Goal: Task Accomplishment & Management: Use online tool/utility

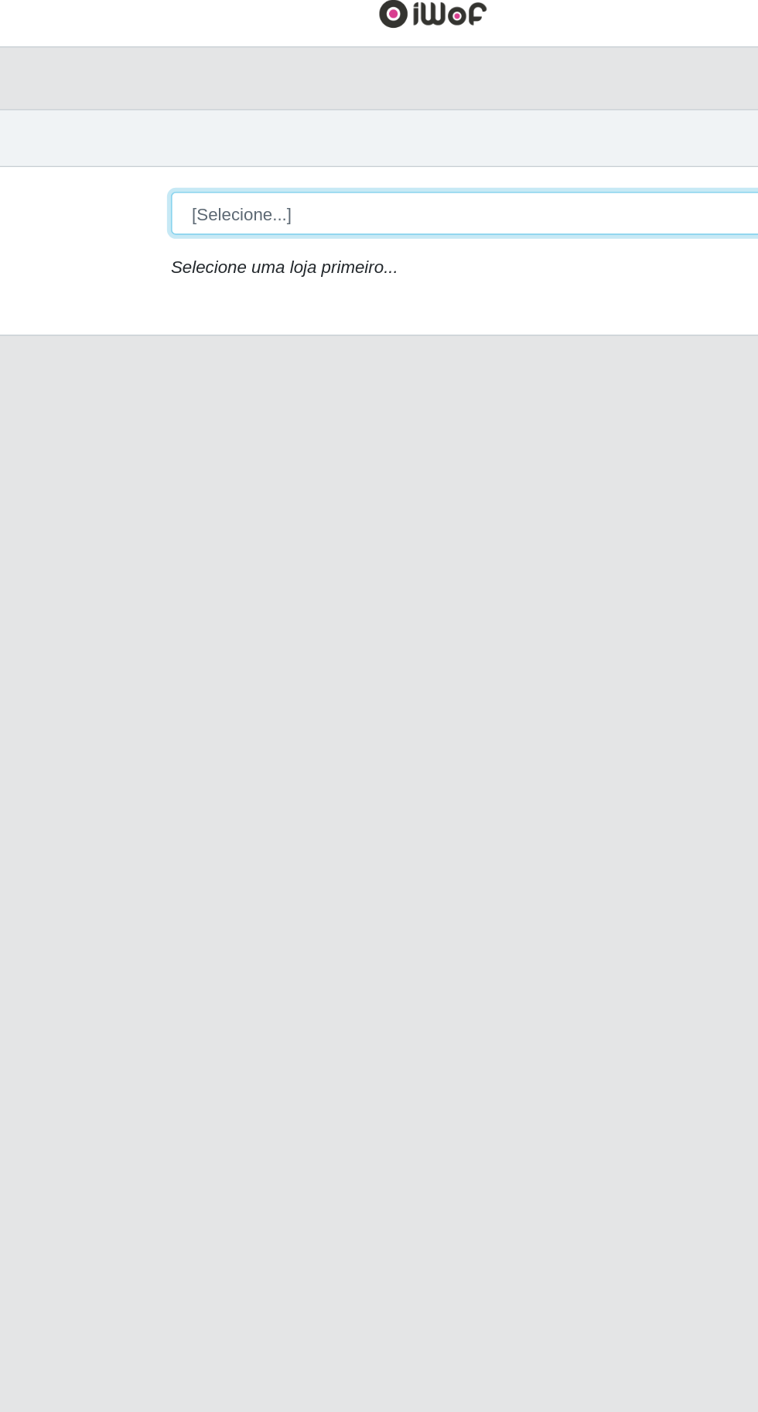
click at [336, 151] on select "[Selecione...] Extraplus - Loja 03 - Praia da Costa" at bounding box center [467, 146] width 504 height 27
select select "468"
click at [215, 133] on select "[Selecione...] Extraplus - Loja 03 - Praia da Costa" at bounding box center [467, 146] width 504 height 27
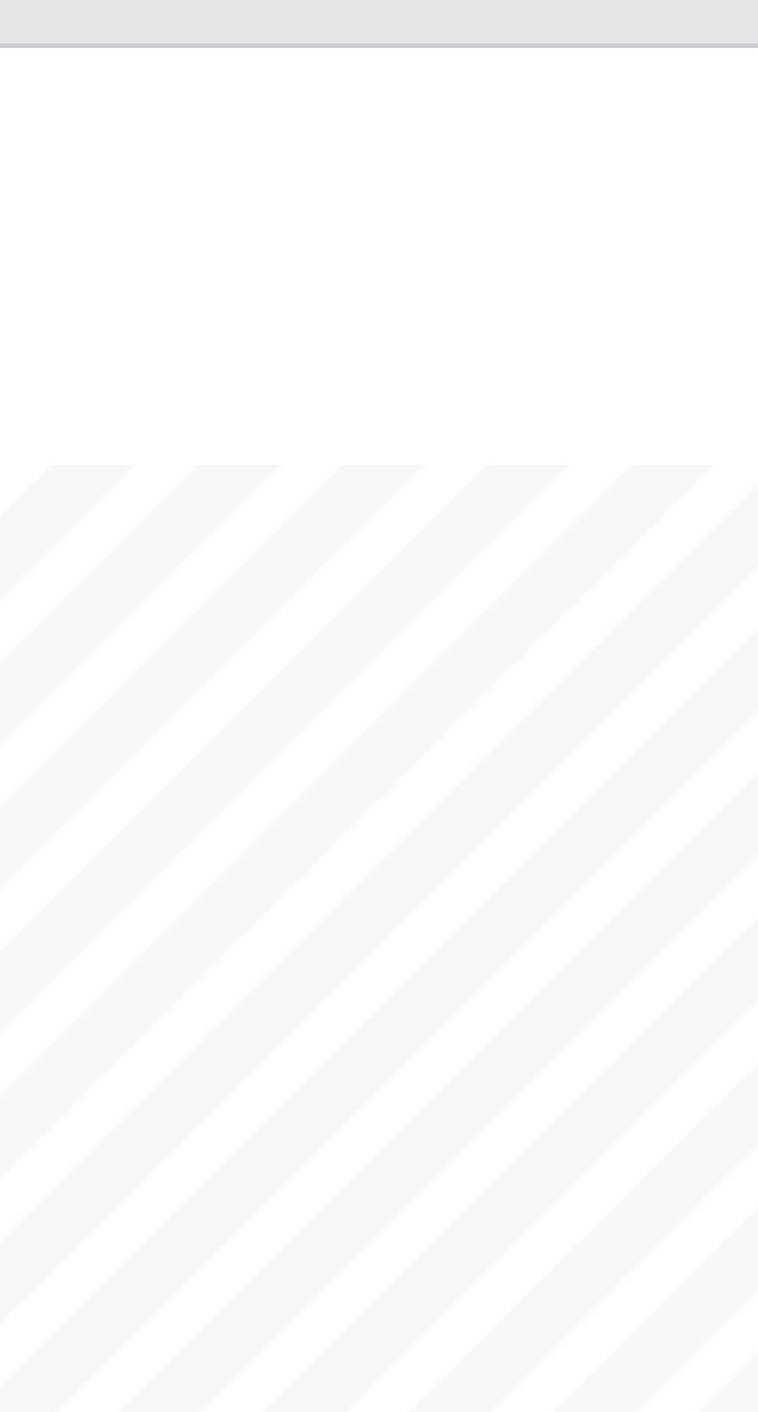
scroll to position [320, 710]
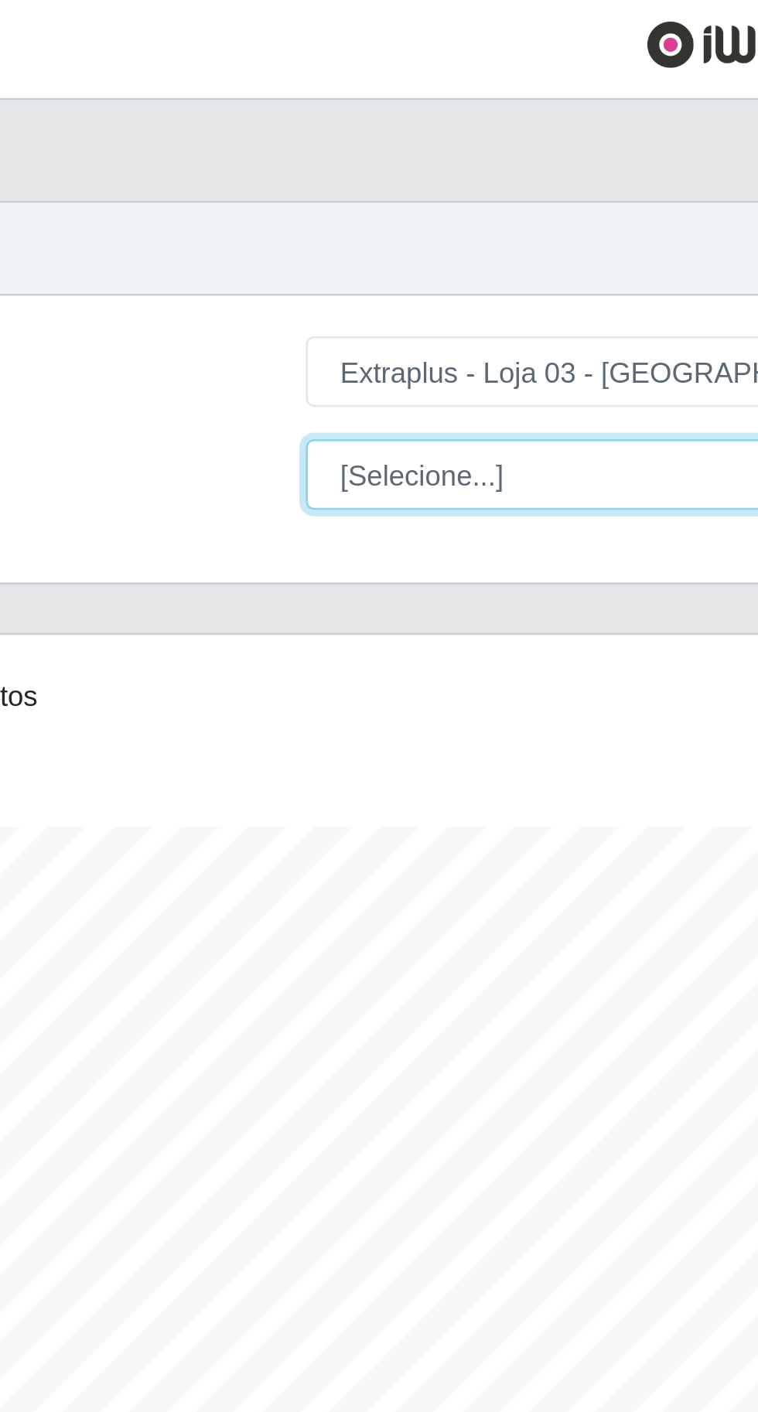
click at [315, 189] on select "[Selecione...] Repositor Repositor + Repositor ++" at bounding box center [467, 185] width 504 height 27
click at [215, 172] on select "[Selecione...] Repositor Repositor + Repositor ++" at bounding box center [467, 185] width 504 height 27
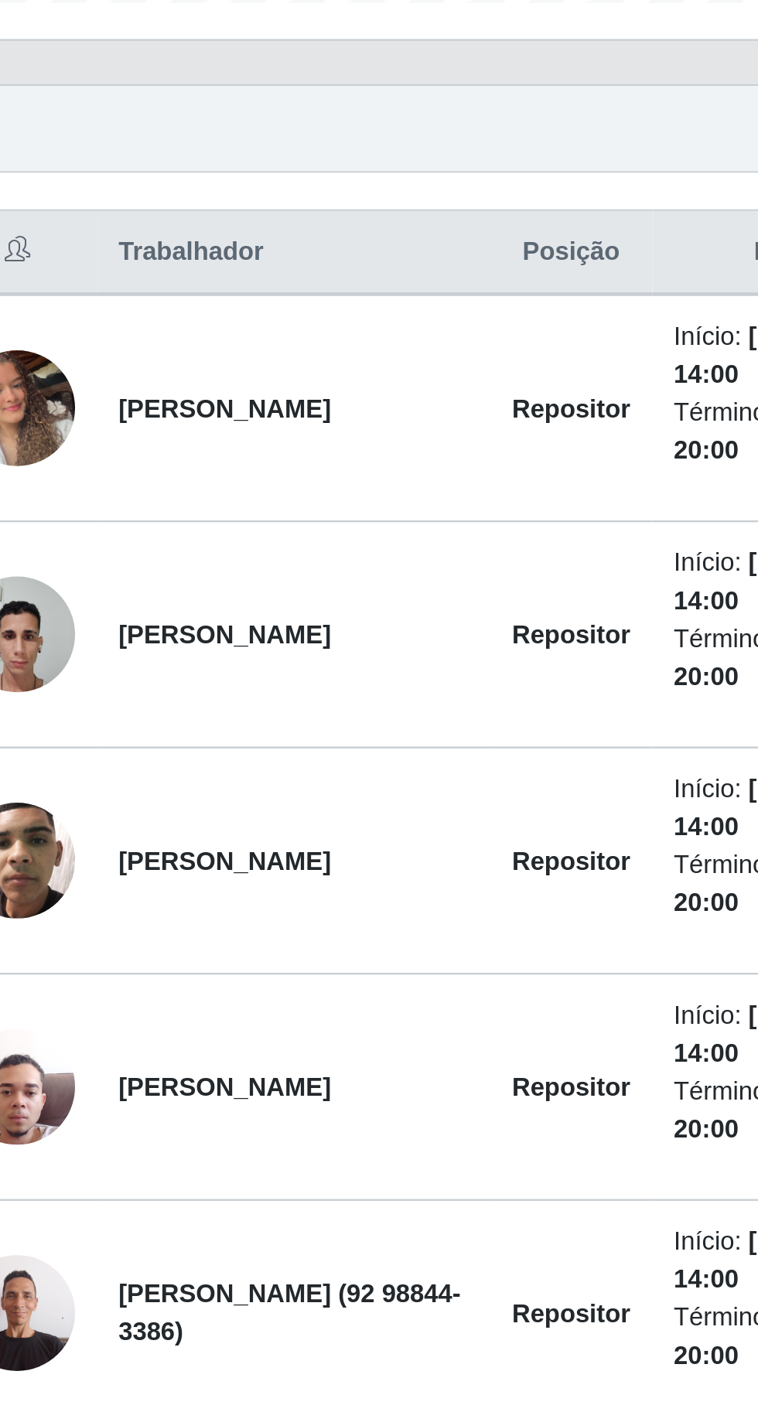
scroll to position [0, 0]
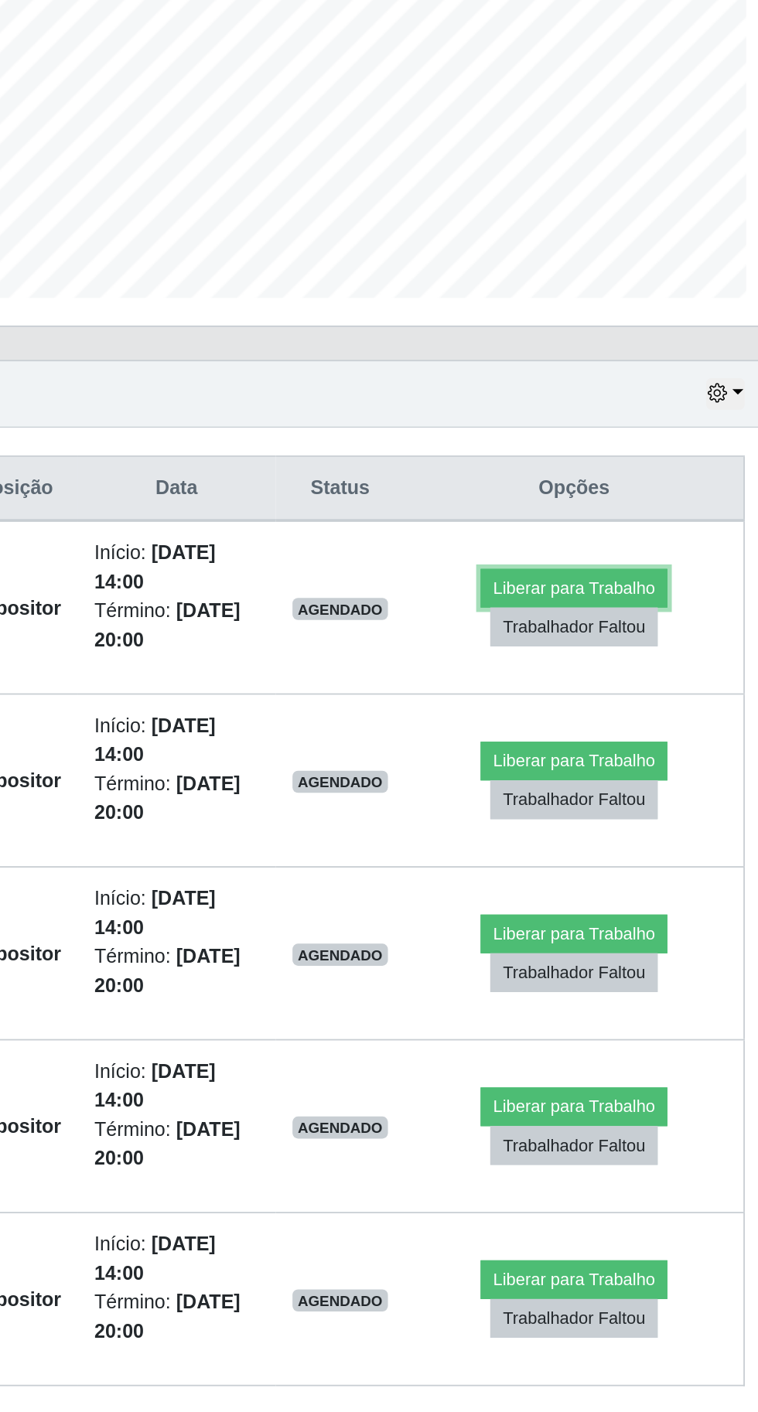
click at [655, 711] on button "Liberar para Trabalho" at bounding box center [623, 716] width 104 height 22
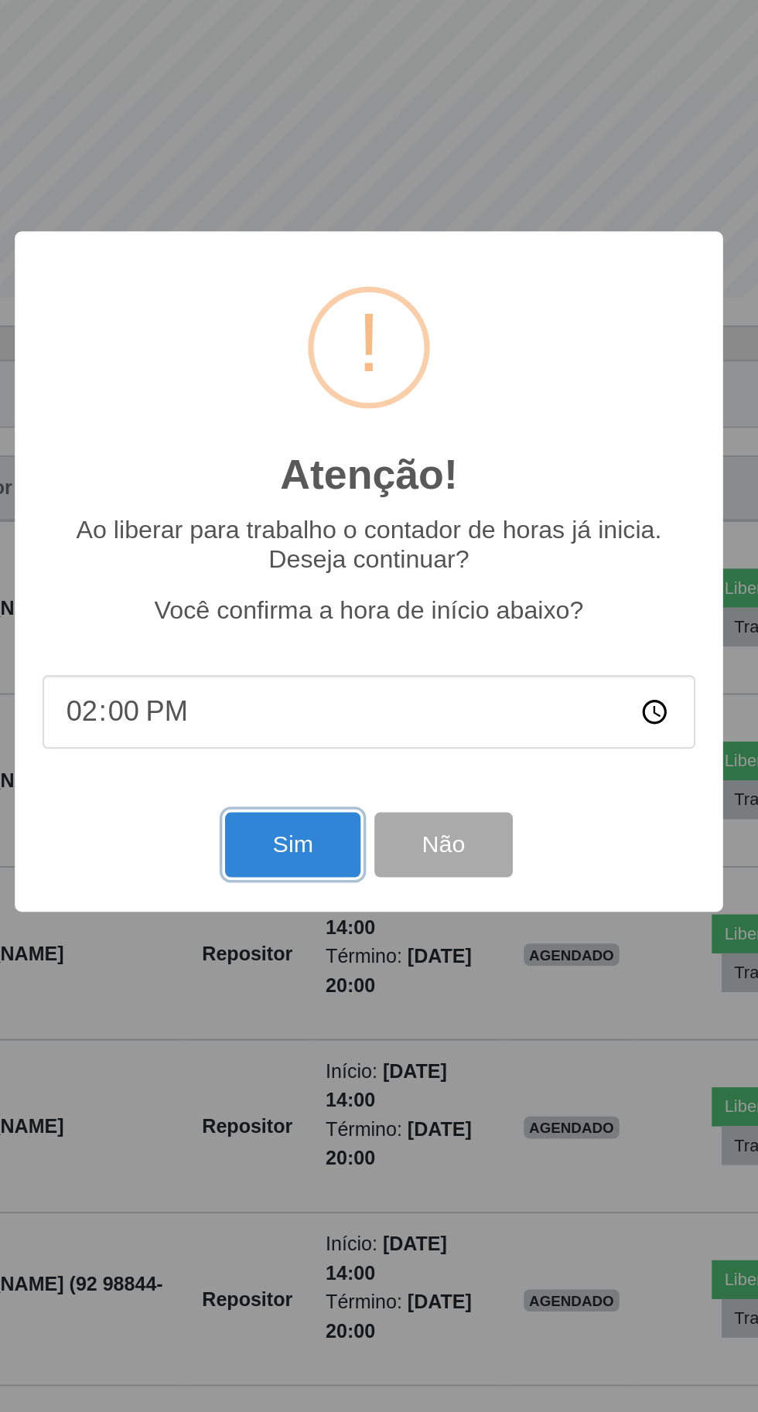
click at [325, 855] on button "Sim" at bounding box center [336, 859] width 75 height 36
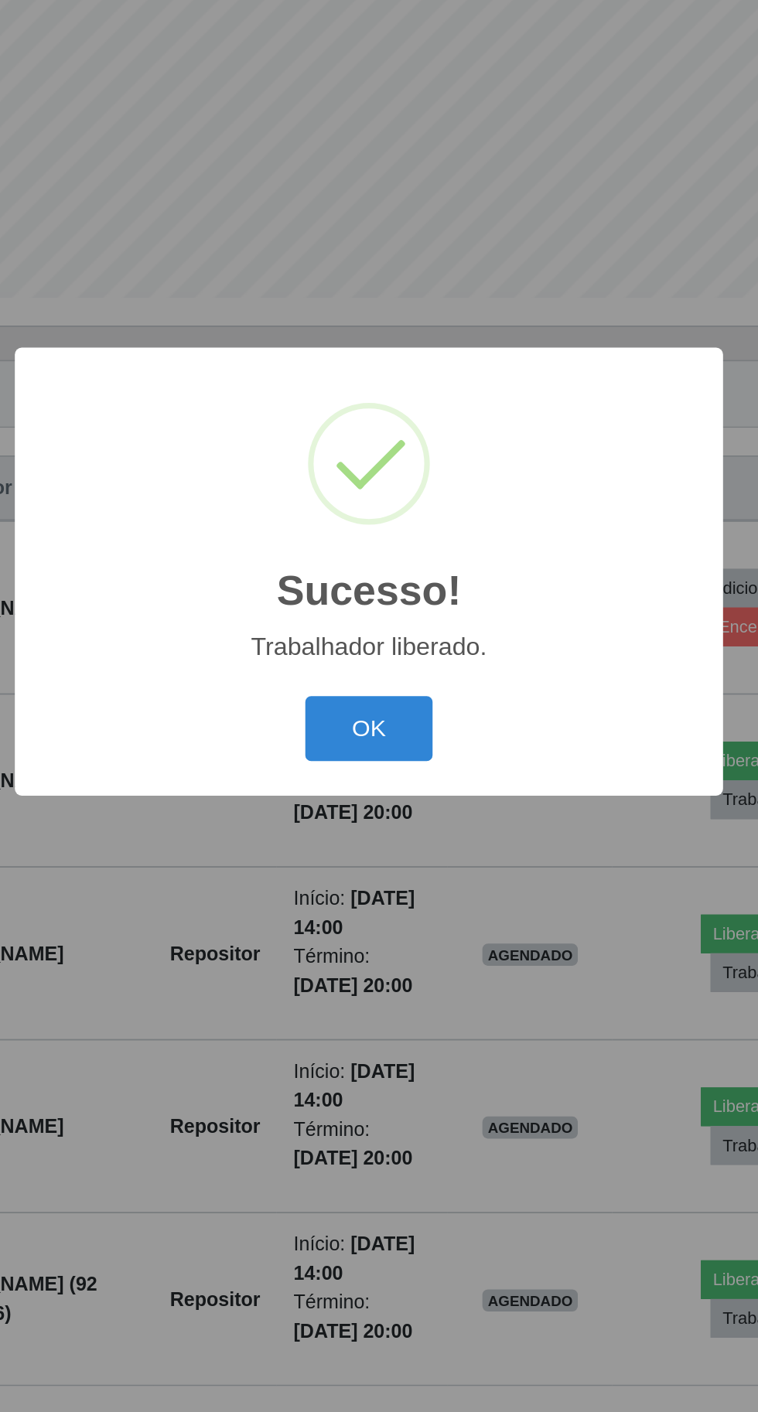
click at [374, 795] on button "OK" at bounding box center [379, 794] width 72 height 36
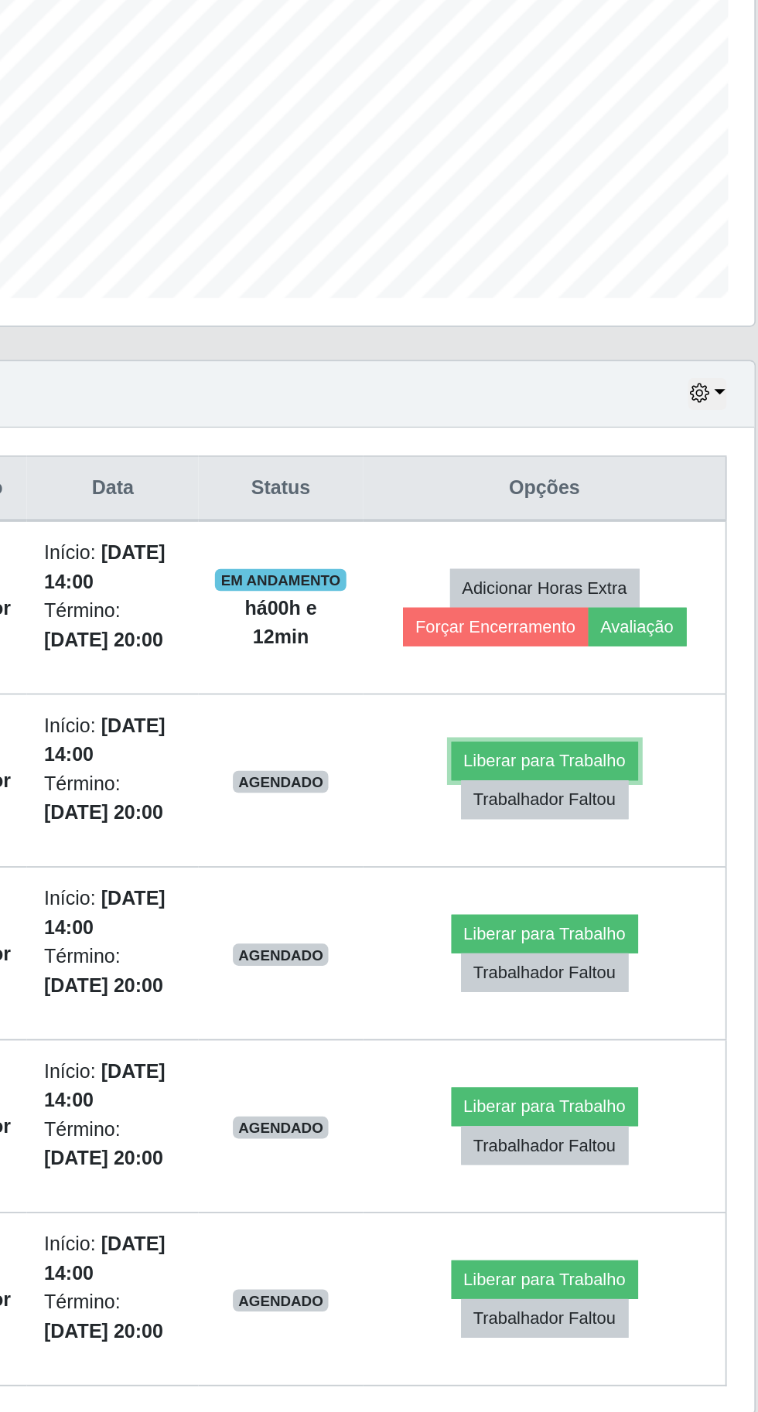
click at [651, 801] on button "Liberar para Trabalho" at bounding box center [617, 812] width 104 height 22
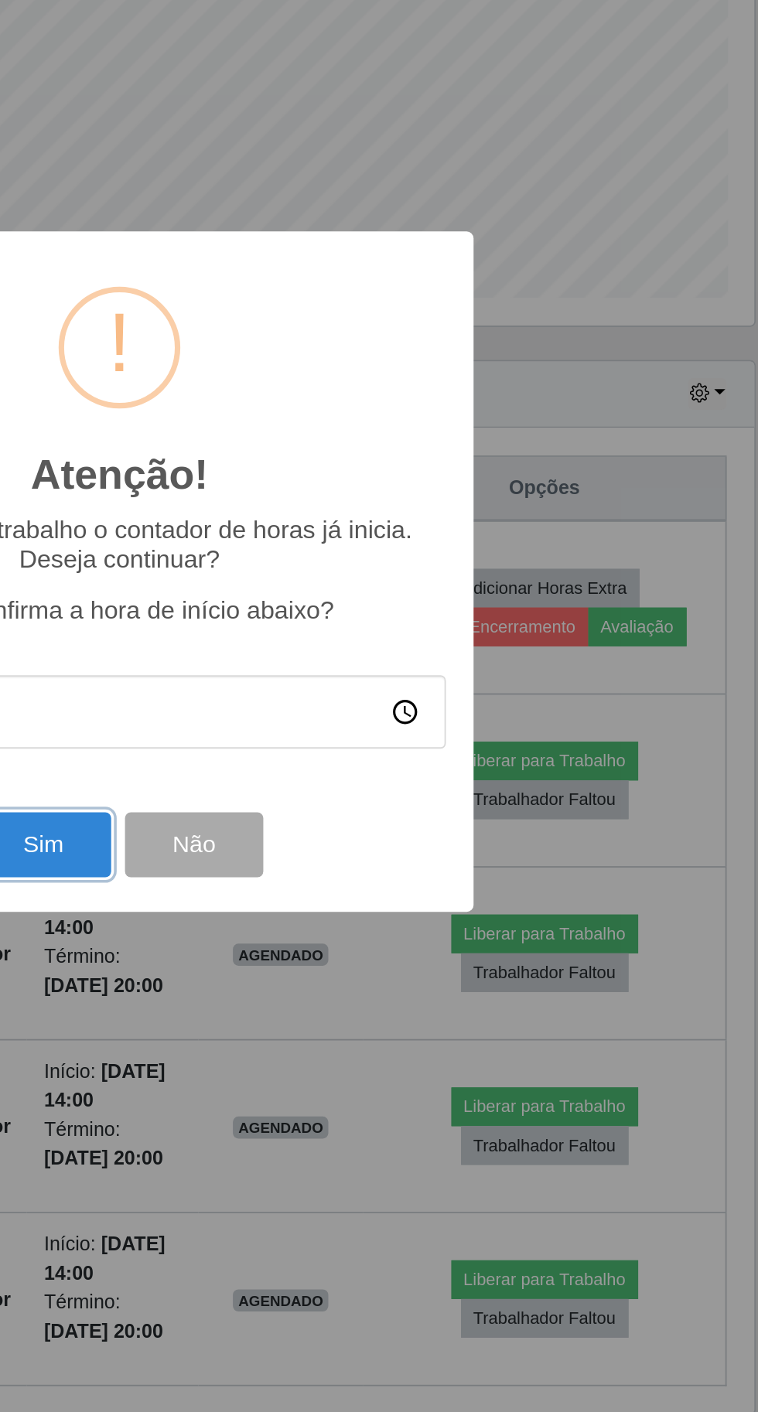
click at [357, 855] on button "Sim" at bounding box center [336, 859] width 75 height 36
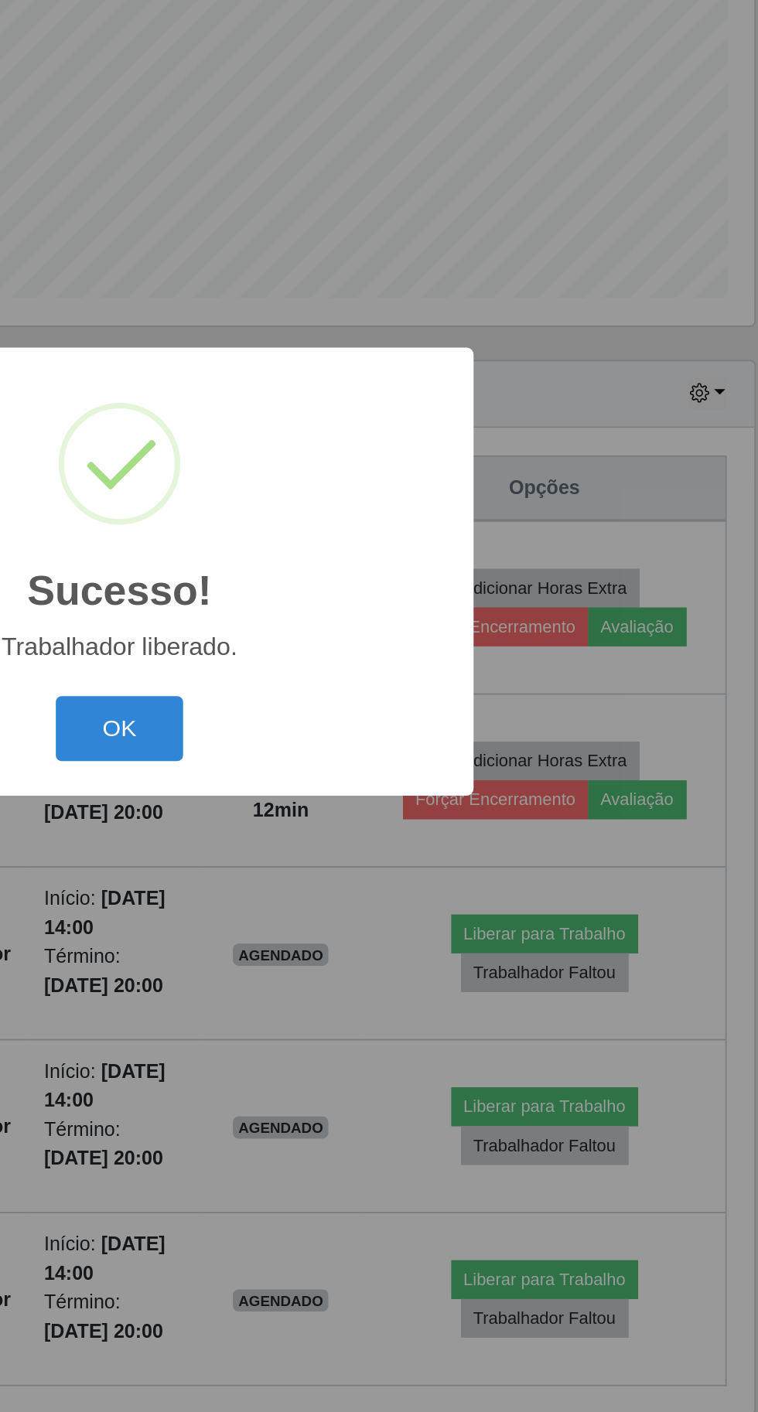
click at [381, 809] on button "OK" at bounding box center [379, 794] width 72 height 36
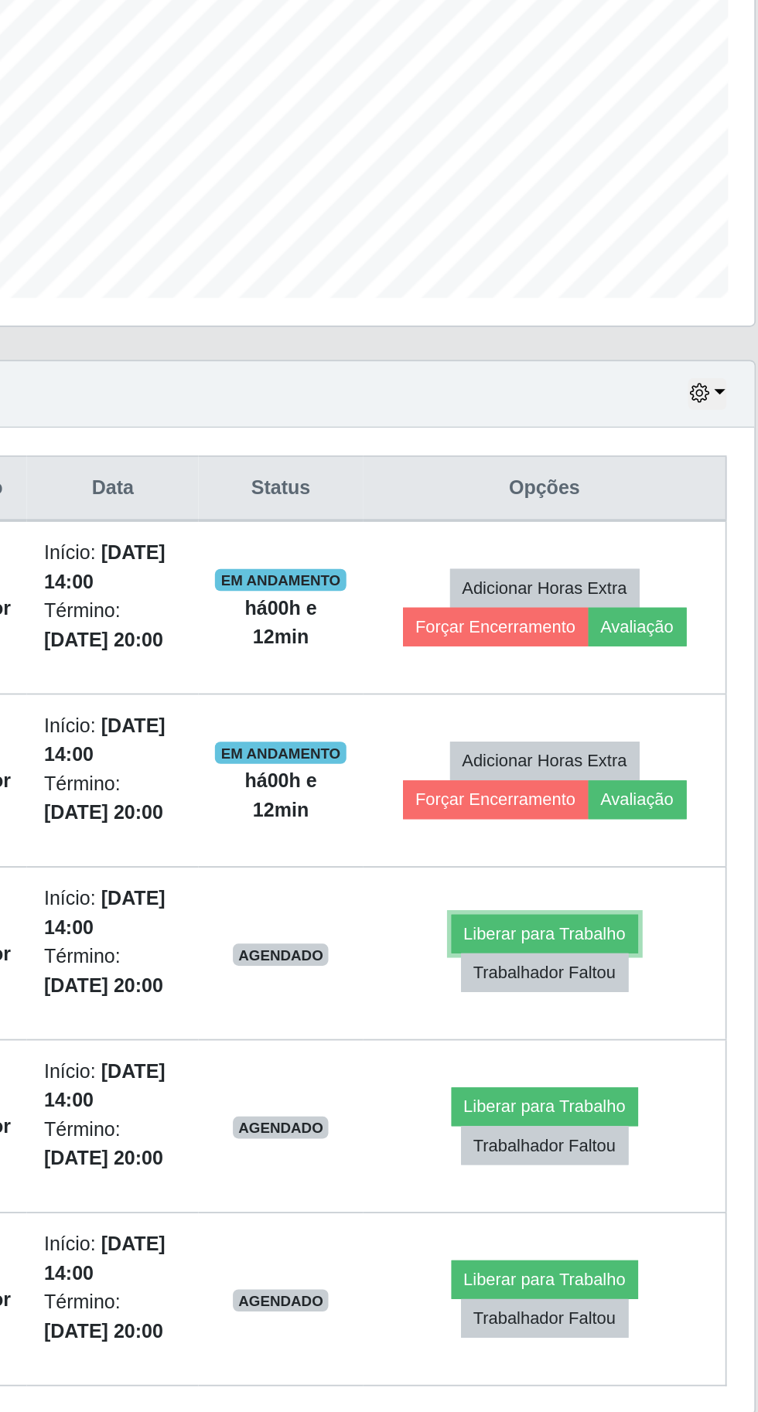
click at [629, 904] on button "Liberar para Trabalho" at bounding box center [617, 909] width 104 height 22
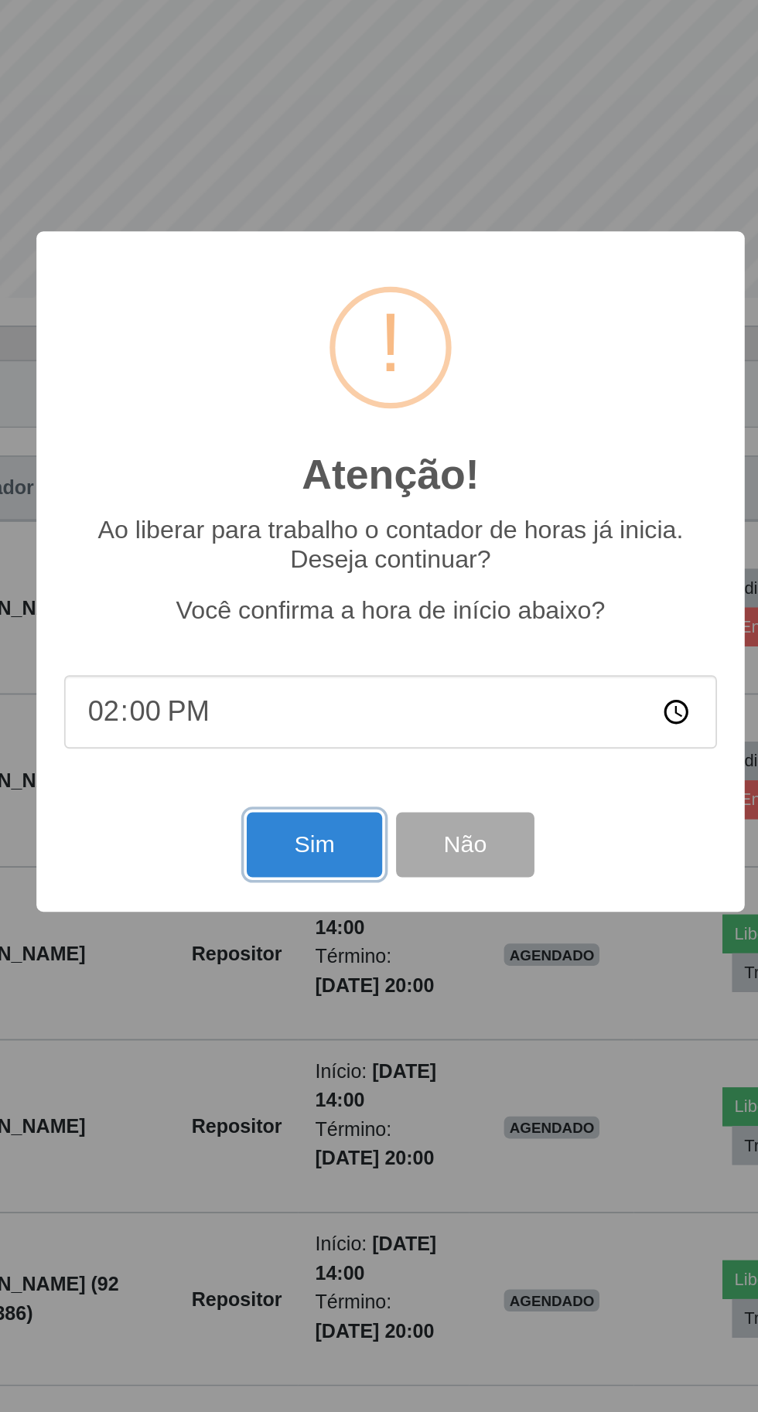
click at [315, 857] on button "Sim" at bounding box center [336, 859] width 75 height 36
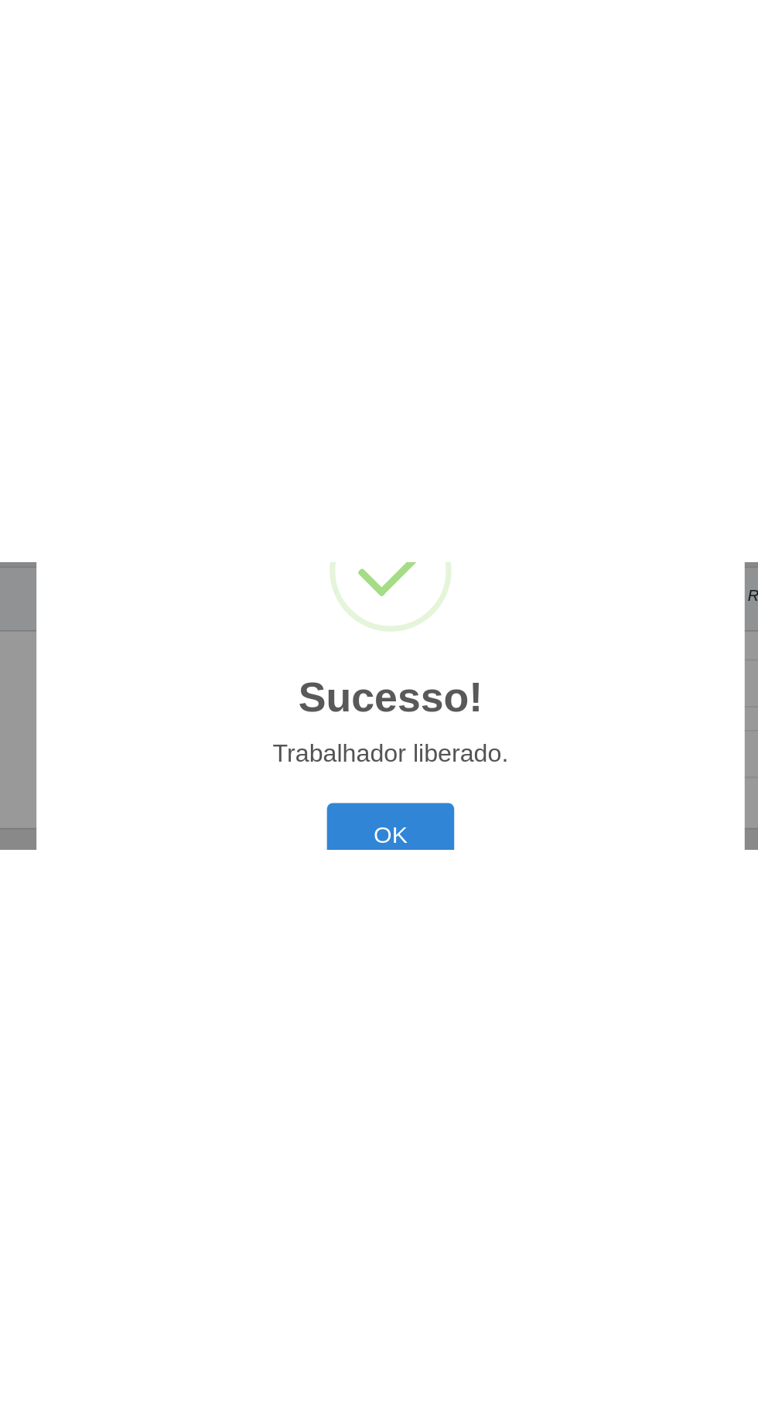
scroll to position [108, 0]
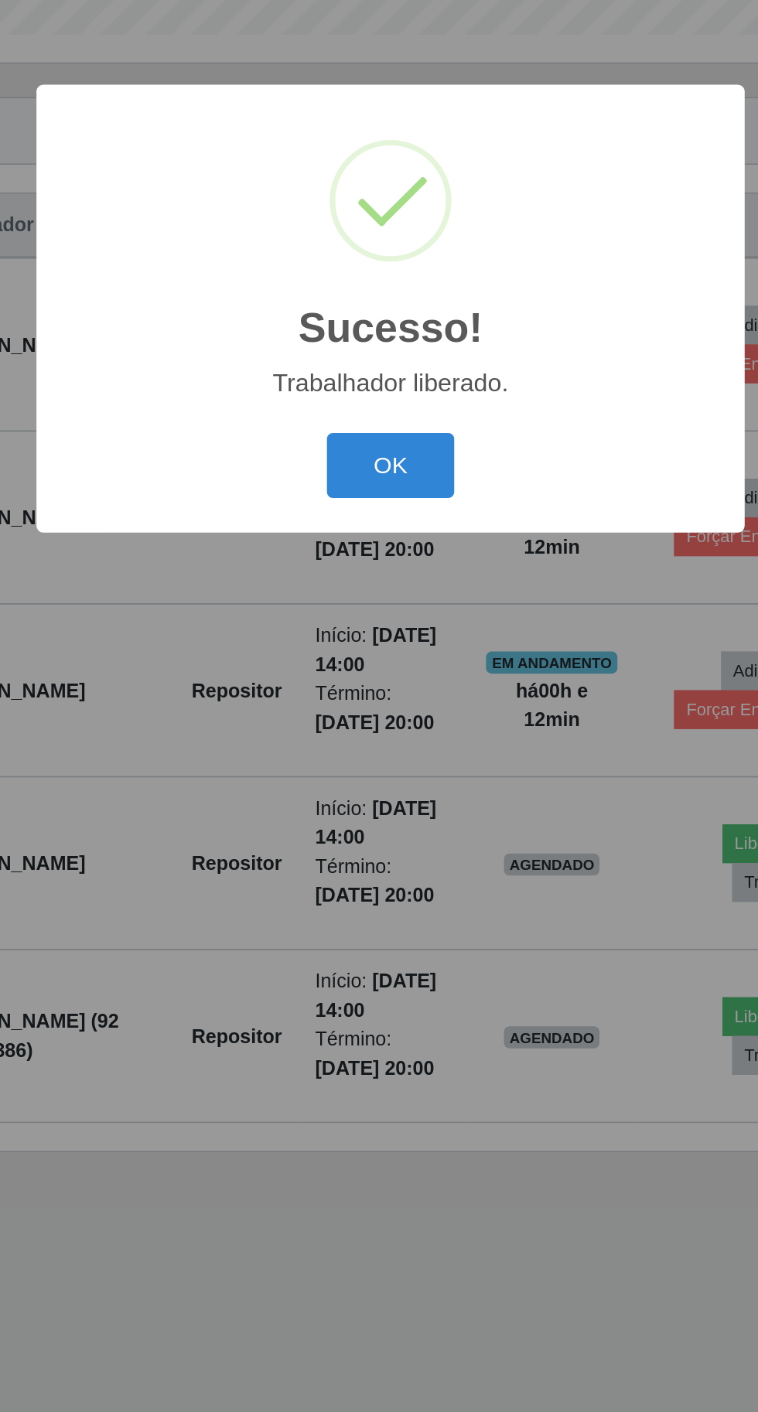
click at [384, 780] on button "OK" at bounding box center [379, 794] width 72 height 36
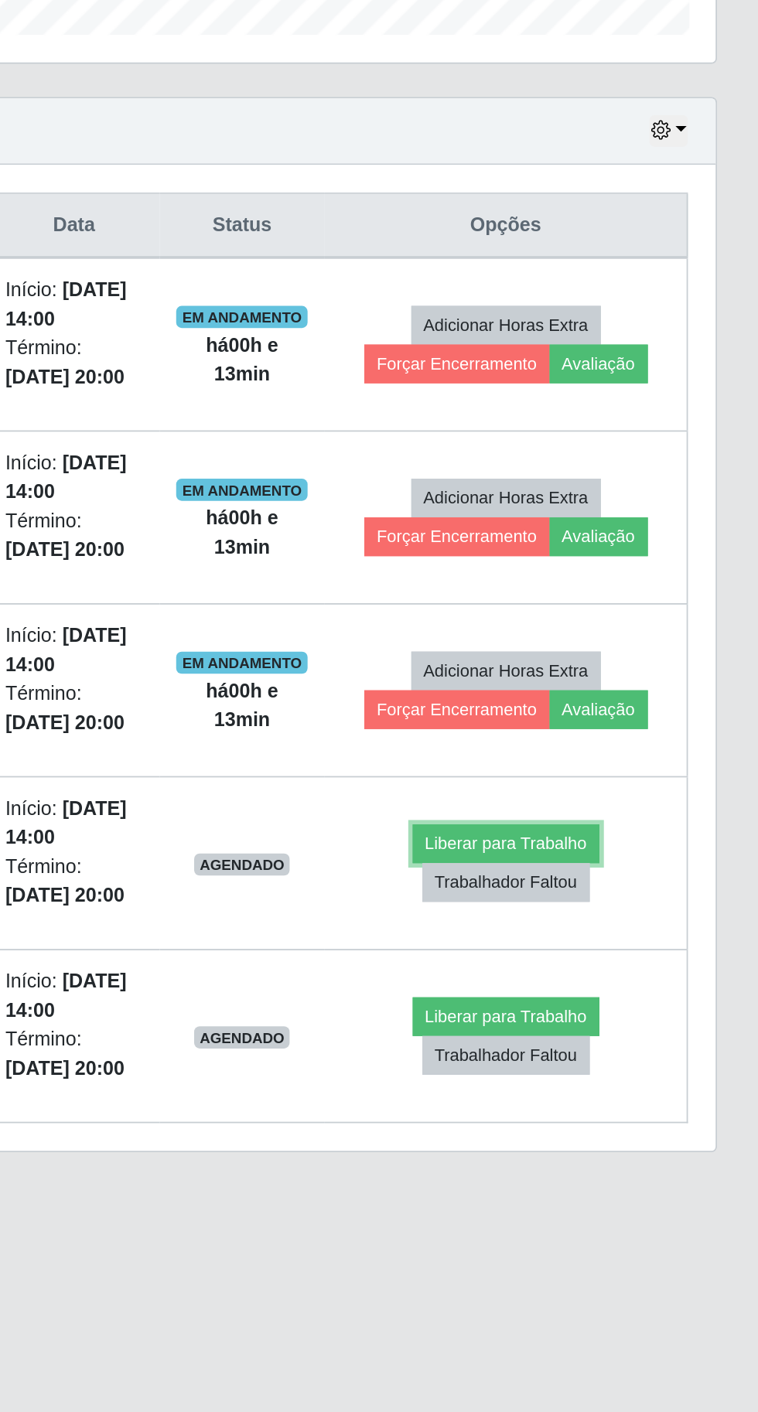
click at [631, 995] on button "Liberar para Trabalho" at bounding box center [617, 1006] width 104 height 22
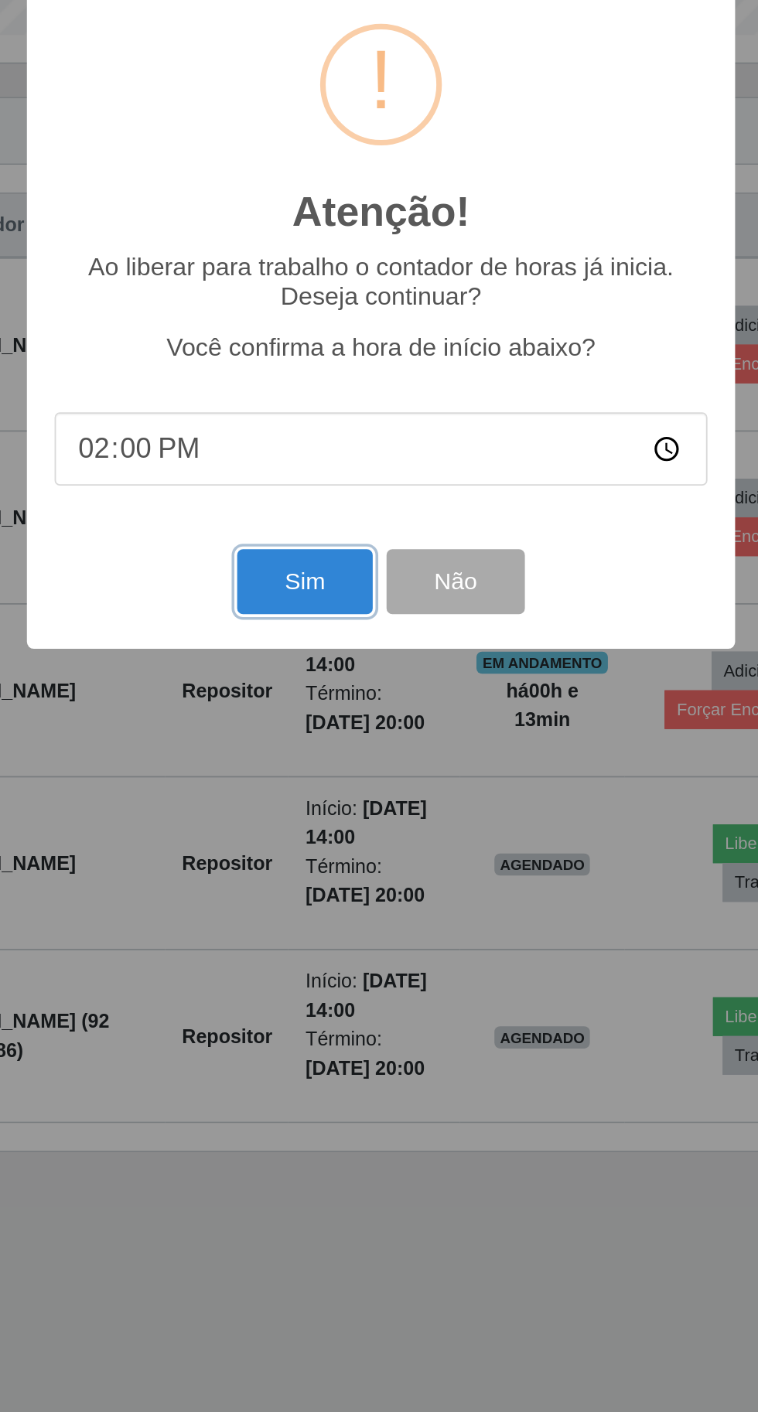
click at [336, 855] on button "Sim" at bounding box center [336, 859] width 75 height 36
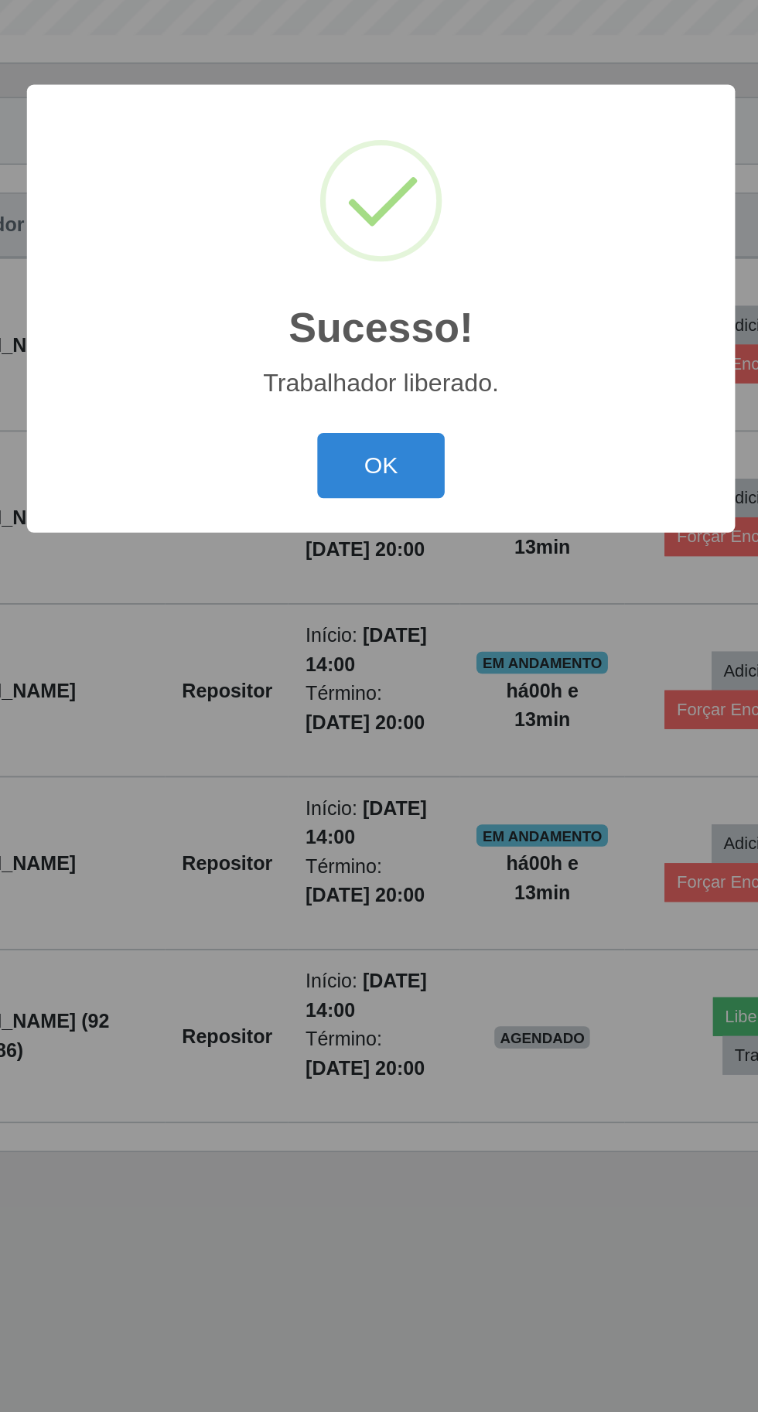
click at [374, 801] on button "OK" at bounding box center [379, 794] width 72 height 36
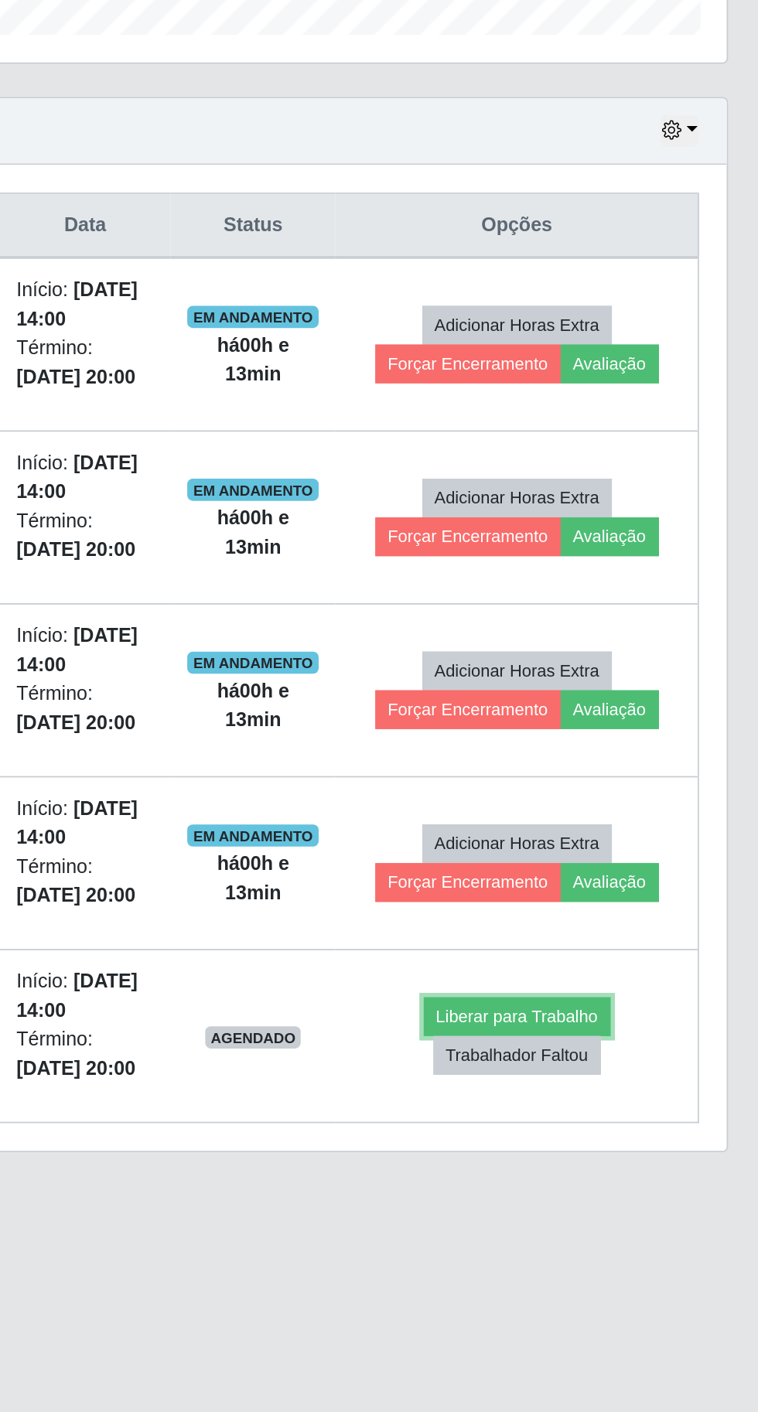
click at [636, 1091] on button "Liberar para Trabalho" at bounding box center [617, 1102] width 104 height 22
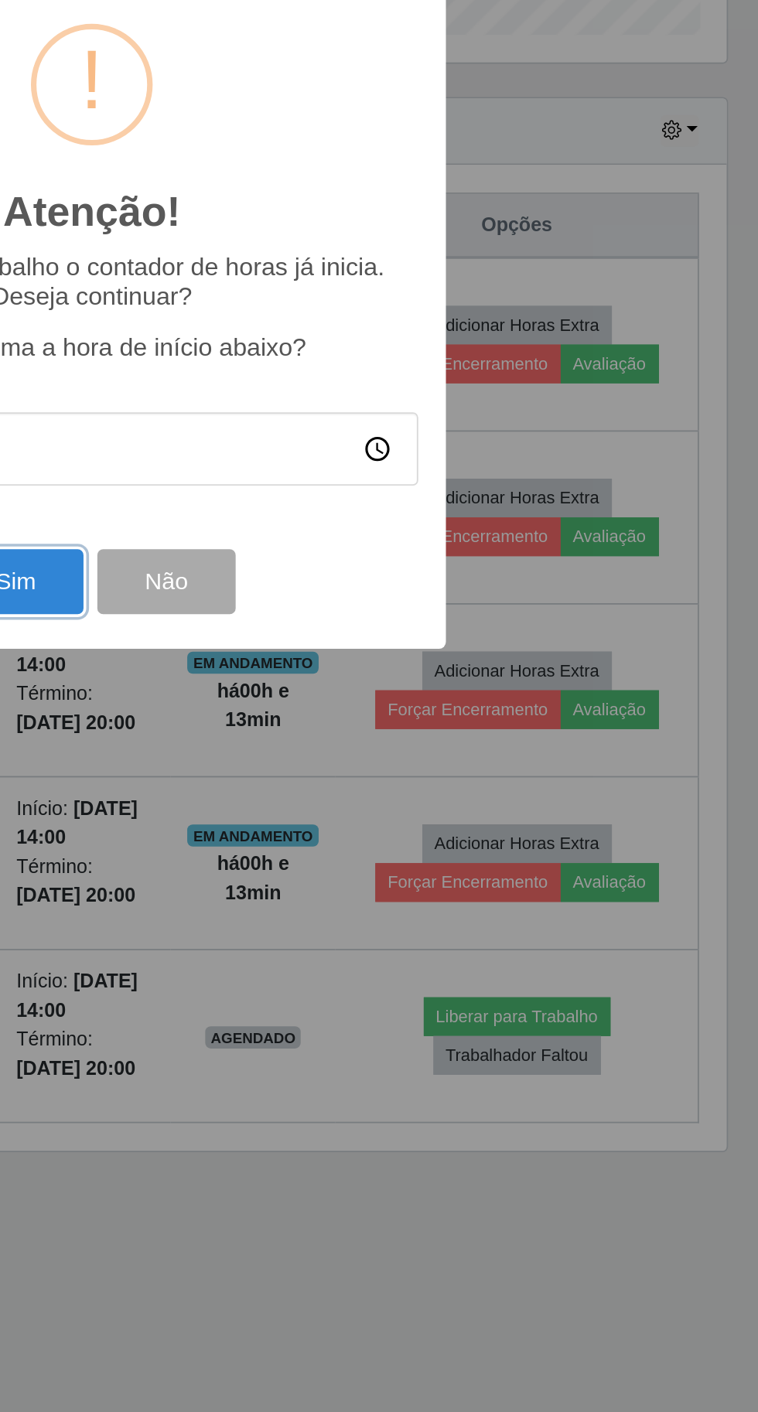
click at [357, 868] on button "Sim" at bounding box center [336, 859] width 75 height 36
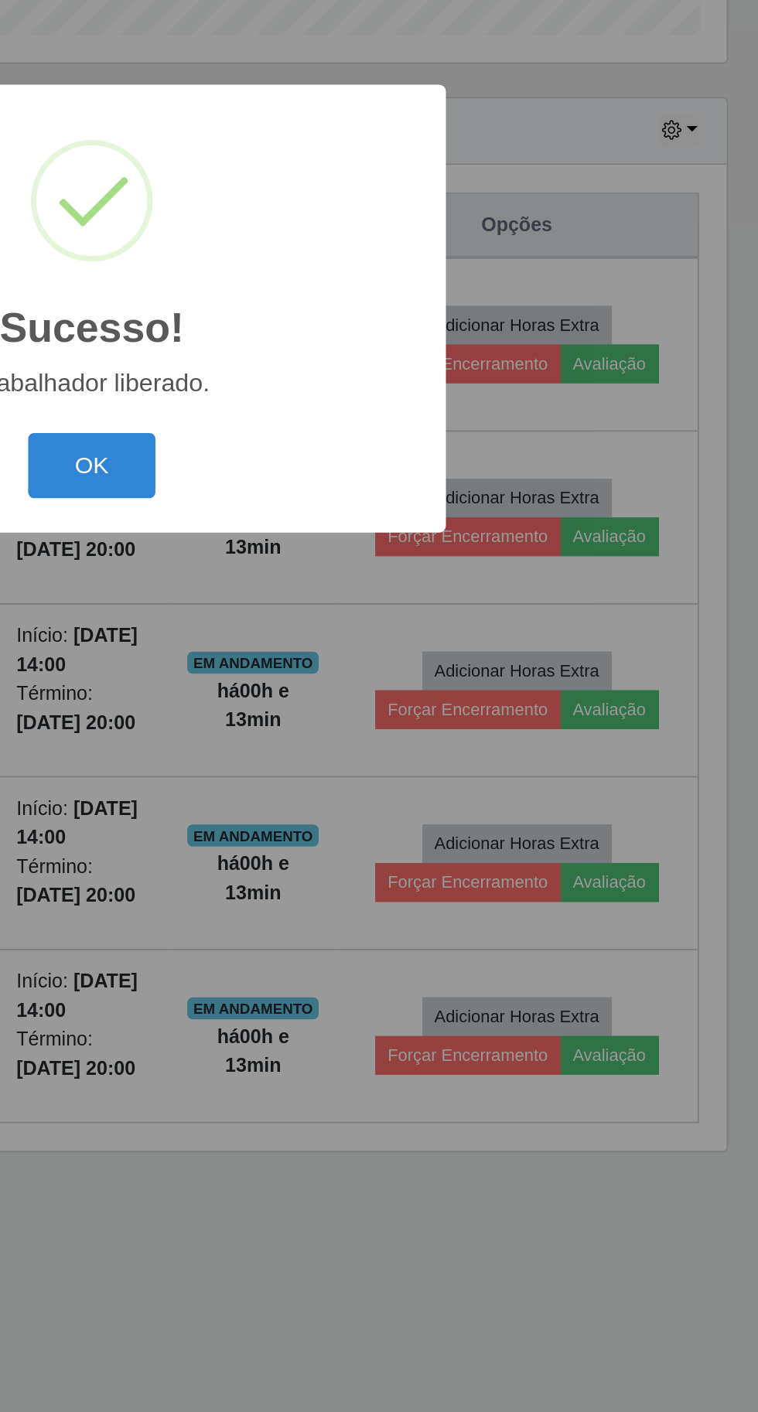
click at [391, 780] on button "OK" at bounding box center [379, 794] width 72 height 36
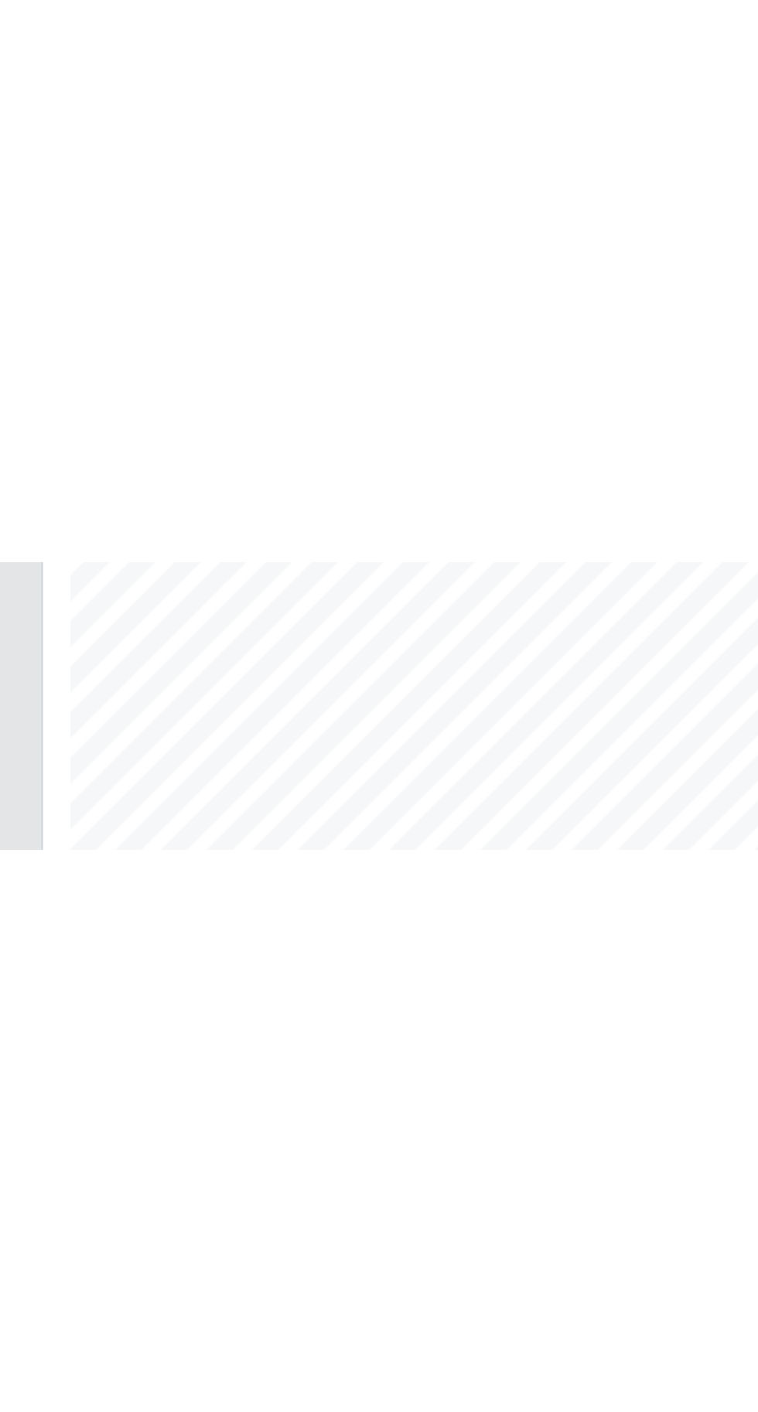
scroll to position [106, 0]
